Goal: Navigation & Orientation: Find specific page/section

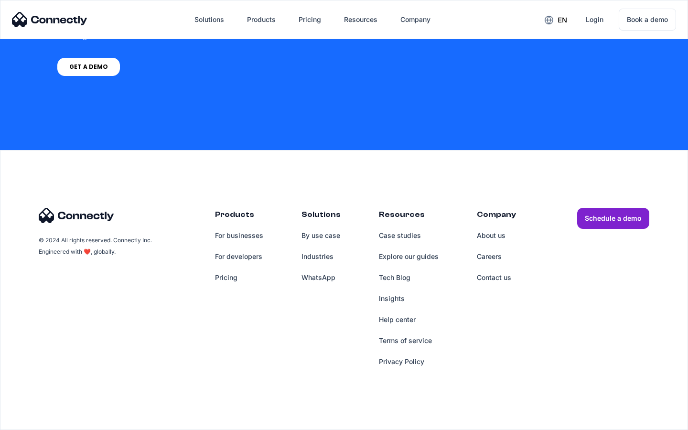
scroll to position [2432, 0]
